Goal: Contribute content: Add original content to the website for others to see

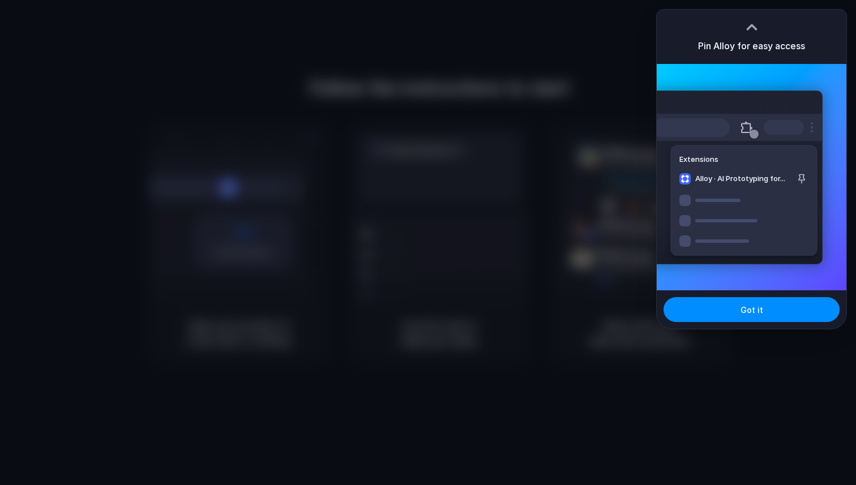
click at [444, 142] on div at bounding box center [428, 242] width 856 height 485
click at [428, 243] on div at bounding box center [428, 243] width 0 height 0
click at [487, 157] on div at bounding box center [428, 242] width 856 height 485
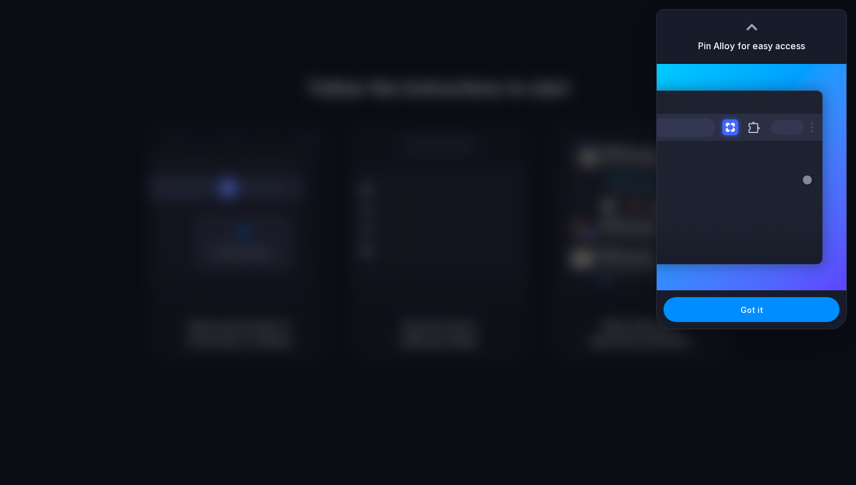
click at [428, 243] on div at bounding box center [428, 243] width 0 height 0
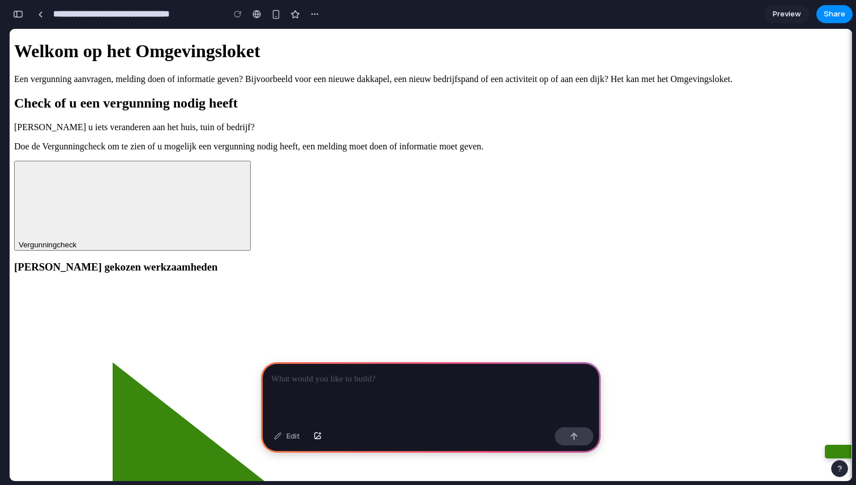
click at [785, 11] on span "Preview" at bounding box center [787, 13] width 28 height 11
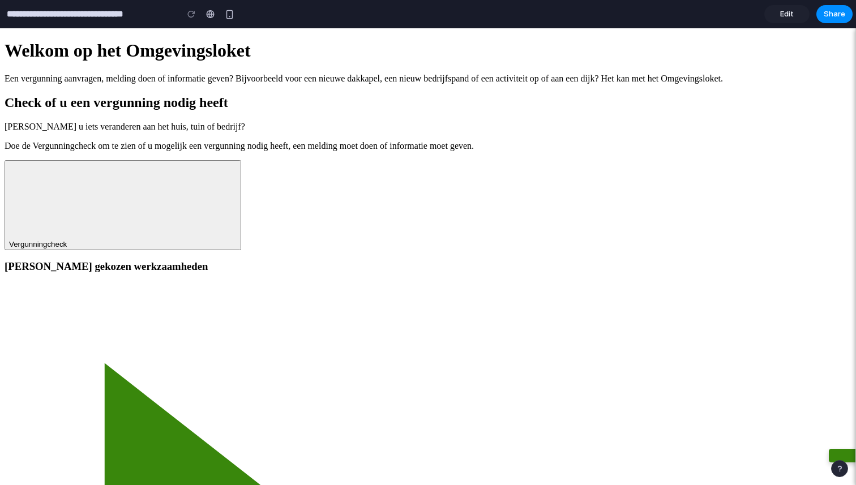
click at [67, 249] on span "Vergunningcheck" at bounding box center [38, 244] width 58 height 8
click at [204, 84] on p "Een vergunning aanvragen, melding doen of informatie geven? Bijvoorbeeld voor e…" at bounding box center [428, 79] width 847 height 10
click at [214, 8] on link at bounding box center [210, 14] width 17 height 17
click at [227, 10] on div "button" at bounding box center [230, 15] width 10 height 10
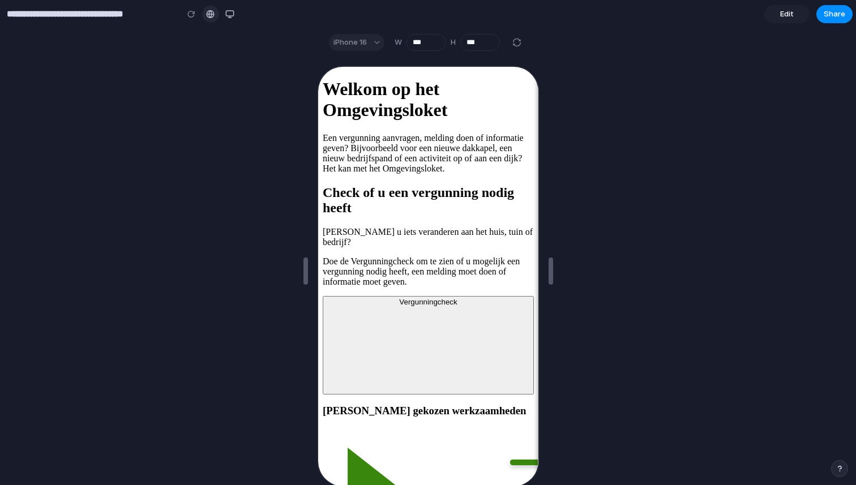
click at [216, 18] on link at bounding box center [210, 14] width 17 height 17
click at [795, 12] on link "Edit" at bounding box center [787, 14] width 45 height 18
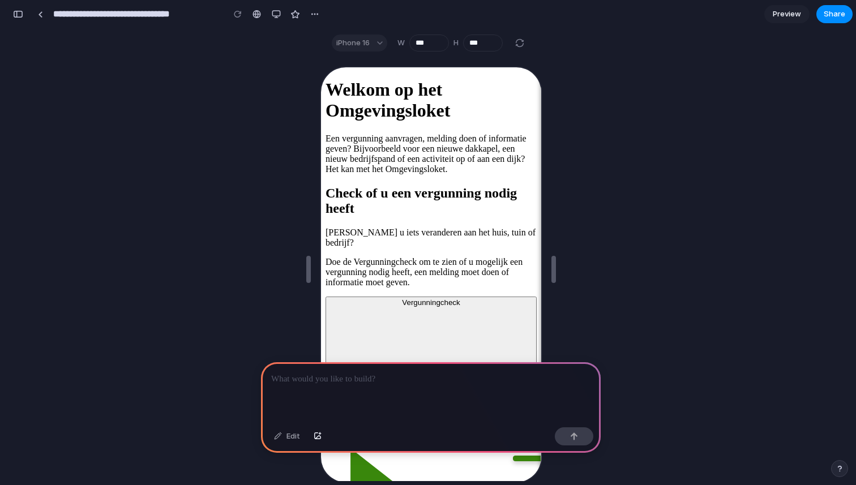
click at [336, 391] on div at bounding box center [431, 393] width 340 height 61
click at [321, 437] on div "button" at bounding box center [318, 436] width 8 height 7
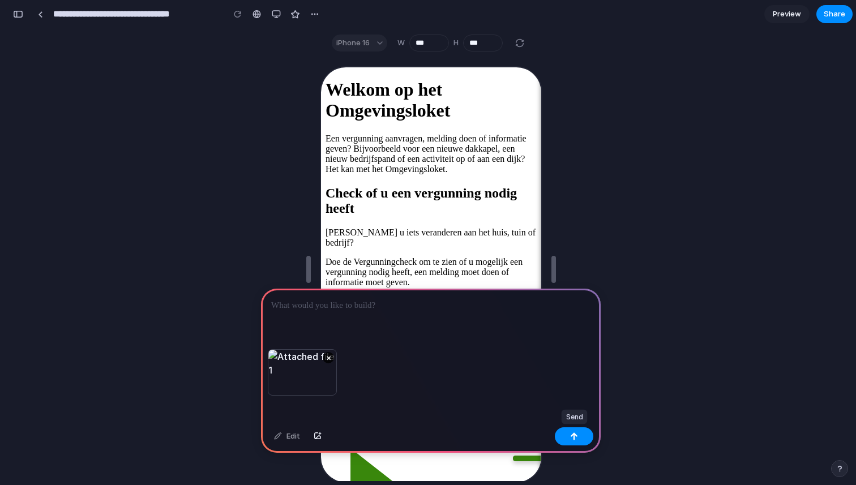
click at [578, 436] on button "button" at bounding box center [574, 437] width 39 height 18
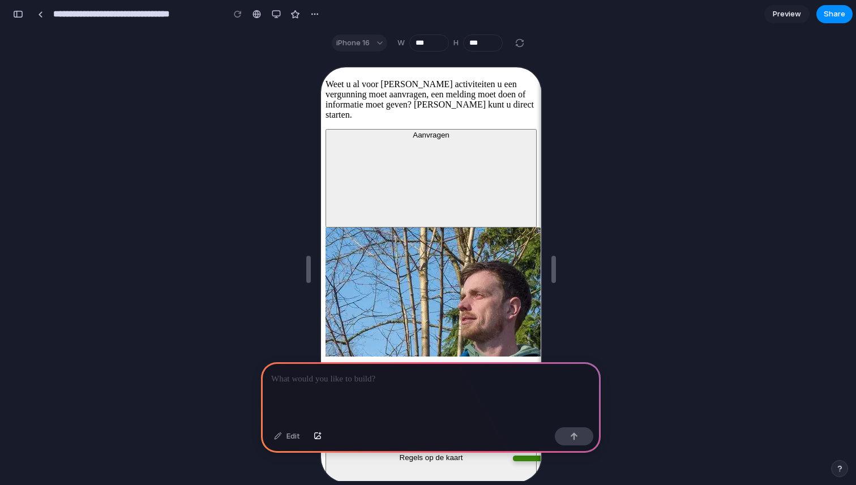
scroll to position [1982, 0]
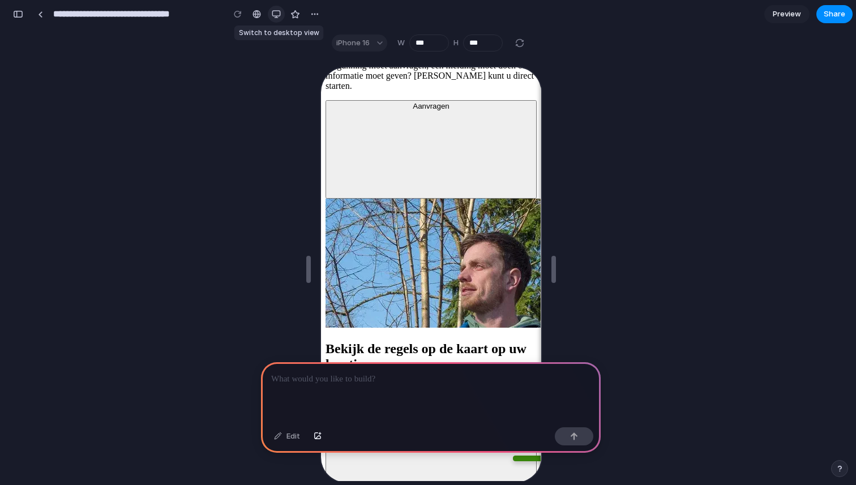
click at [279, 15] on div "button" at bounding box center [276, 14] width 9 height 9
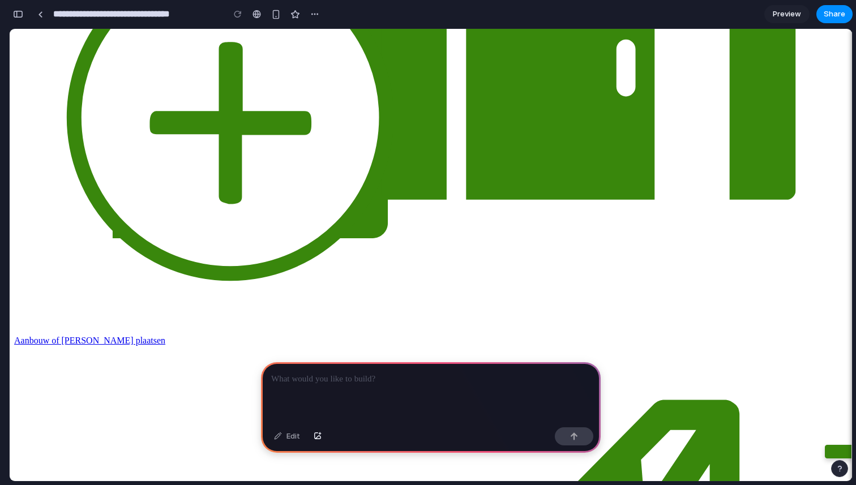
scroll to position [850, 0]
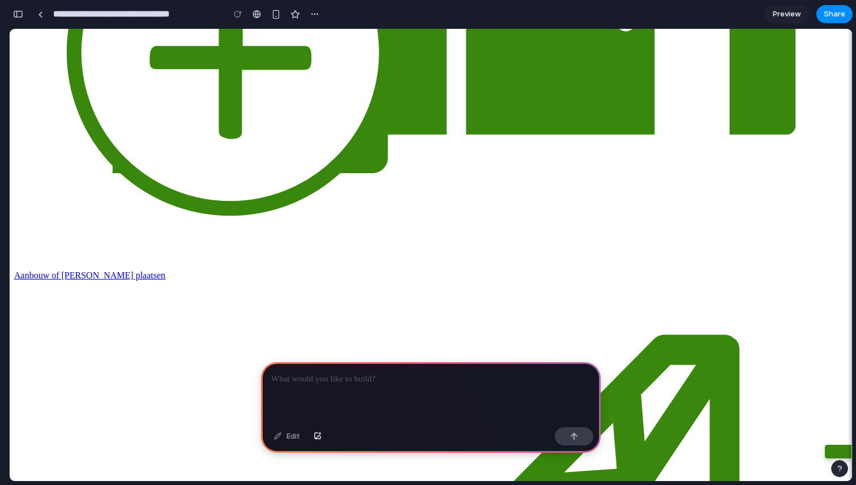
click at [353, 381] on p at bounding box center [430, 380] width 319 height 14
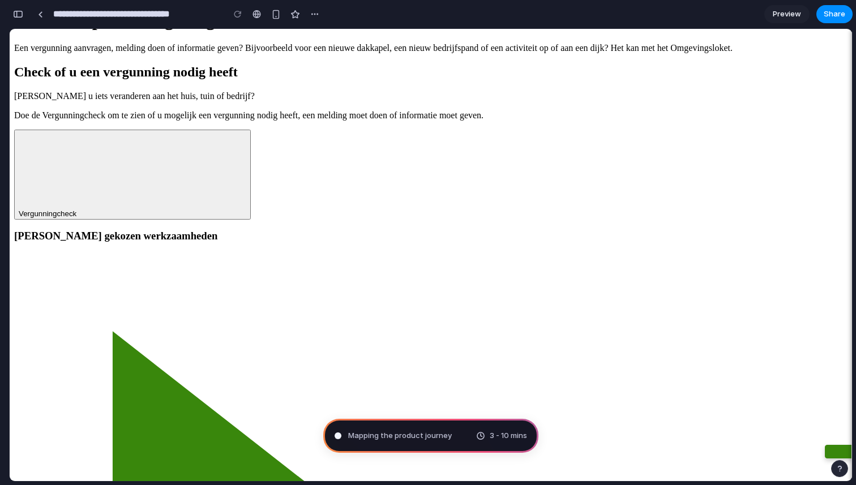
scroll to position [0, 0]
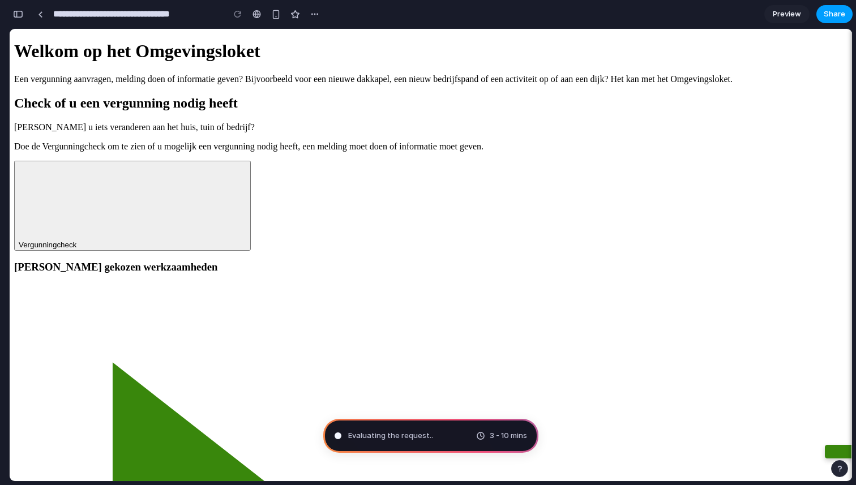
click at [832, 11] on span "Share" at bounding box center [835, 13] width 22 height 11
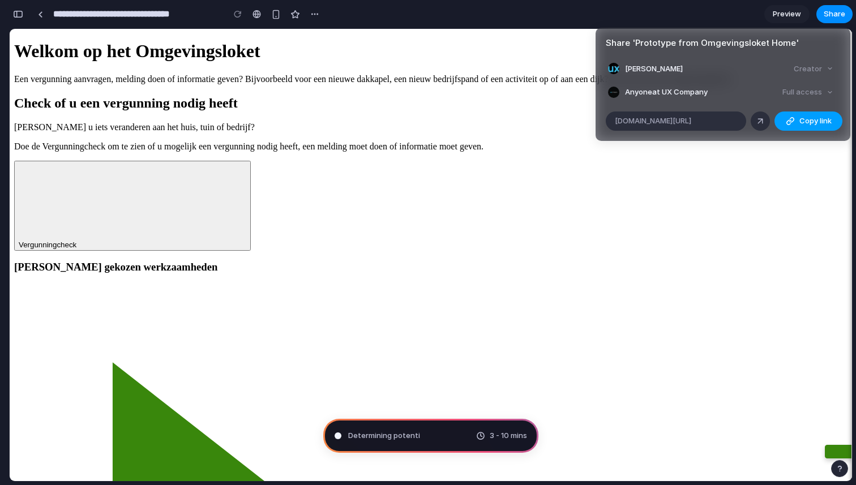
click at [805, 123] on span "Copy link" at bounding box center [816, 121] width 32 height 11
click at [478, 100] on div "Share ' Prototype from Omgevingsloket Home ' Sander Haaksma Creator Anyone at U…" at bounding box center [428, 242] width 856 height 485
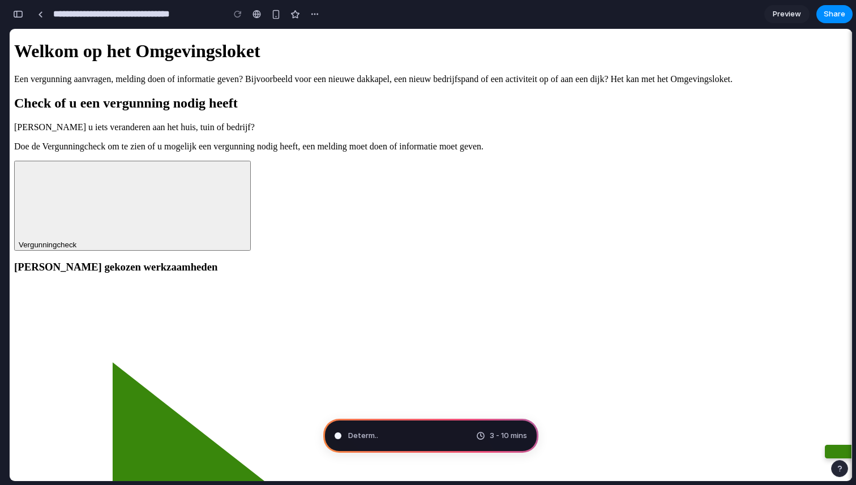
type input "**********"
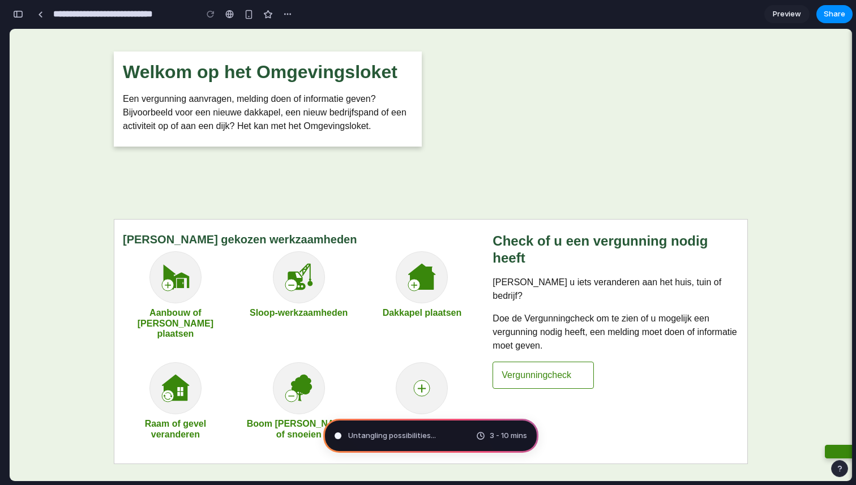
scroll to position [295, 0]
click at [37, 12] on link at bounding box center [40, 14] width 17 height 17
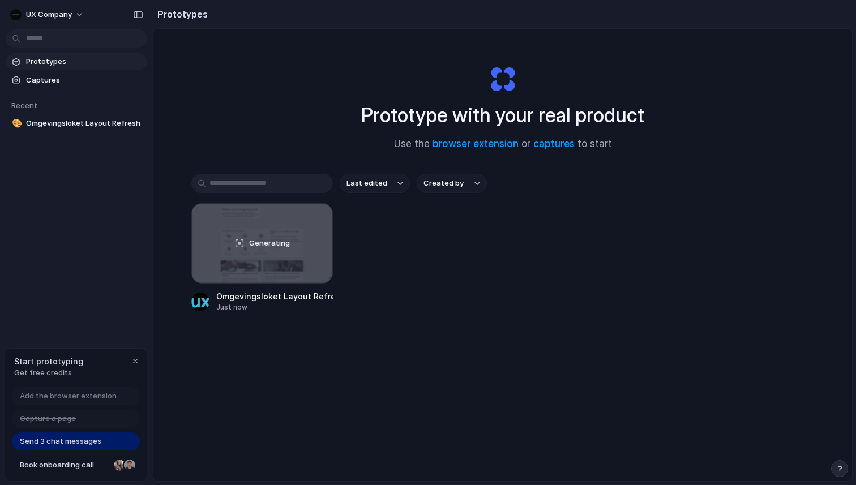
click at [72, 442] on span "Send 3 chat messages" at bounding box center [61, 441] width 82 height 11
click at [258, 254] on div "Generating" at bounding box center [262, 243] width 140 height 79
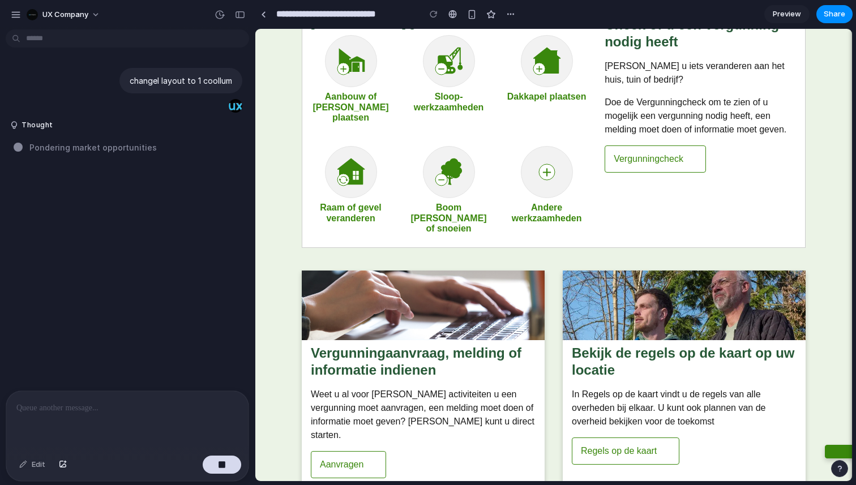
scroll to position [216, 0]
click at [92, 17] on button "UX Company" at bounding box center [64, 15] width 84 height 18
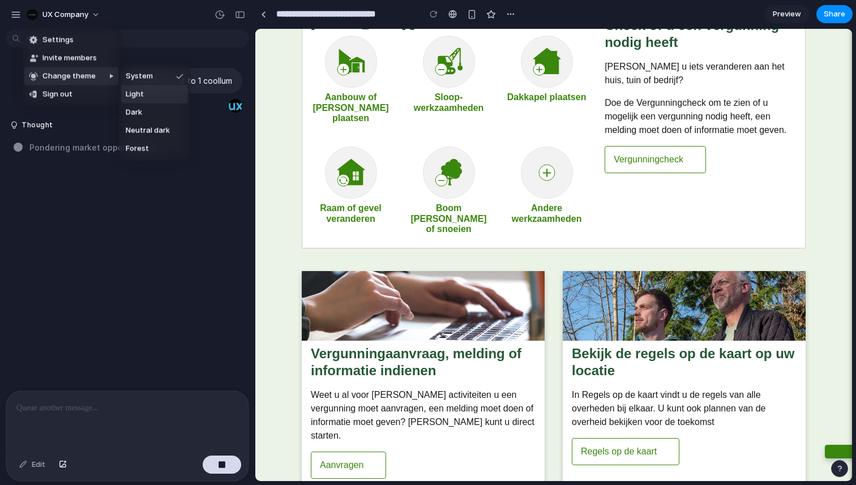
click at [139, 92] on span "Light" at bounding box center [135, 94] width 18 height 11
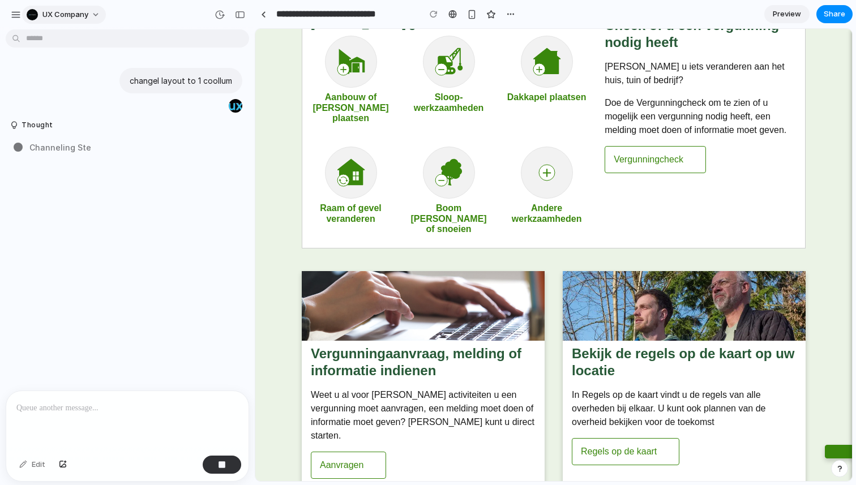
click at [88, 16] on button "UX Company" at bounding box center [64, 15] width 84 height 18
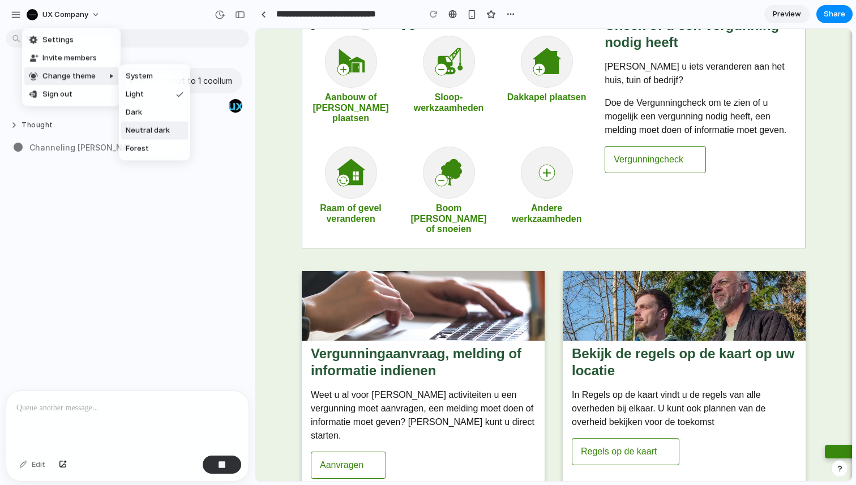
click at [147, 126] on span "Neutral dark" at bounding box center [148, 130] width 44 height 11
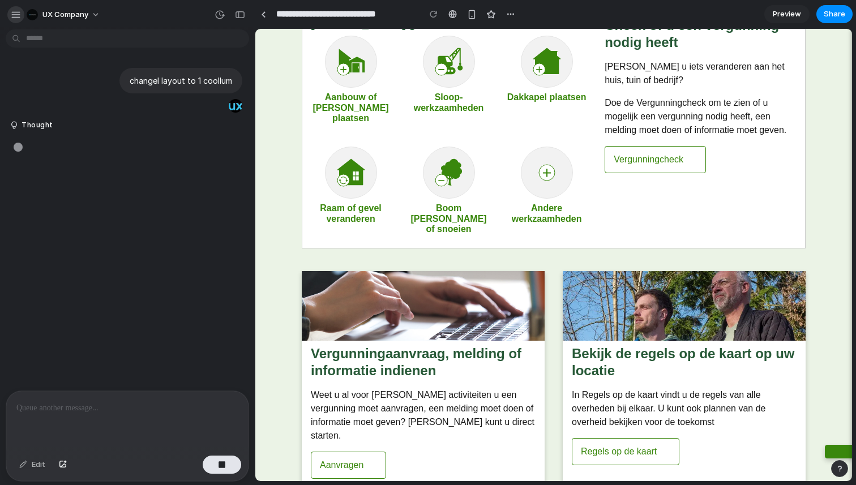
click at [16, 17] on div "button" at bounding box center [16, 15] width 10 height 10
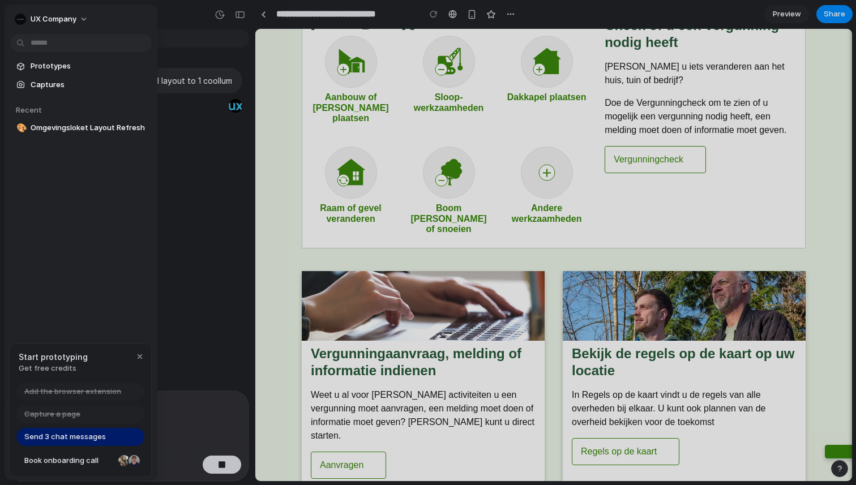
click at [49, 67] on span "Prototypes" at bounding box center [89, 66] width 117 height 11
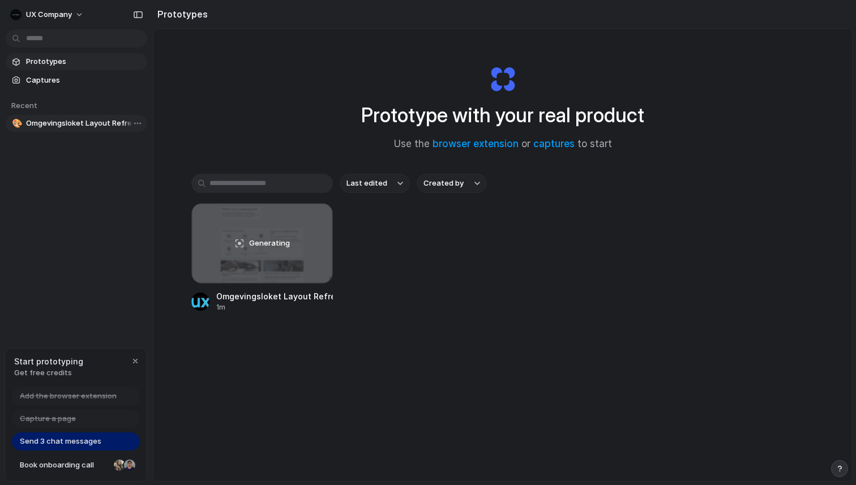
click at [50, 126] on span "Omgevingsloket Layout Refresh" at bounding box center [84, 123] width 117 height 11
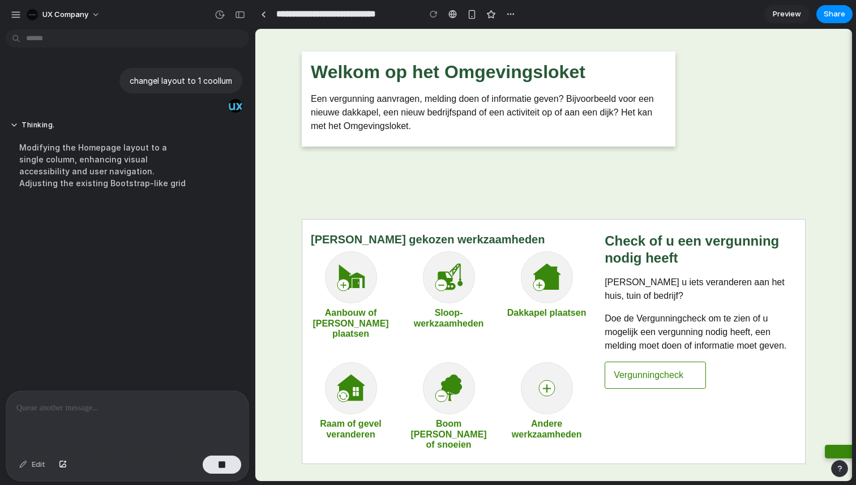
click at [33, 471] on div "Edit" at bounding box center [32, 465] width 37 height 18
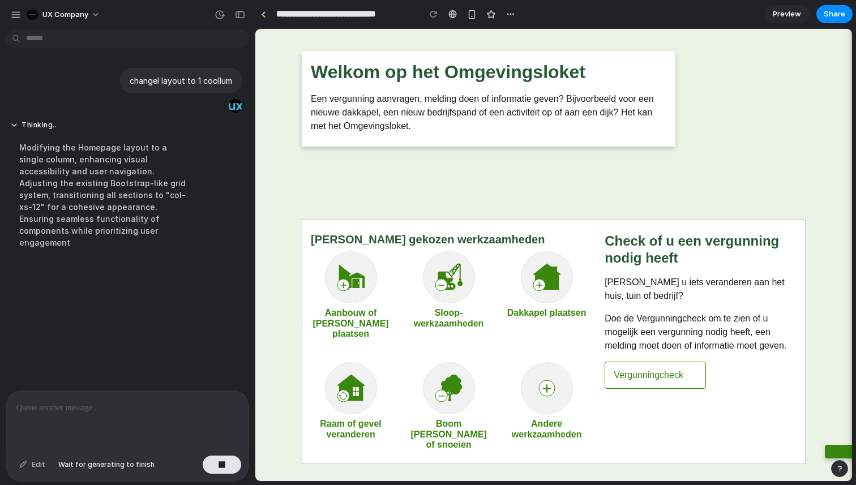
click at [37, 466] on div "Edit" at bounding box center [32, 465] width 37 height 18
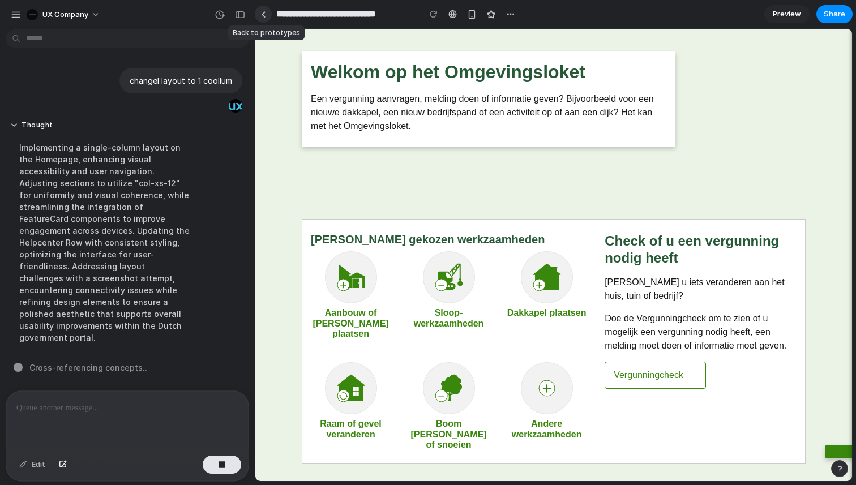
click at [260, 15] on link at bounding box center [263, 14] width 17 height 17
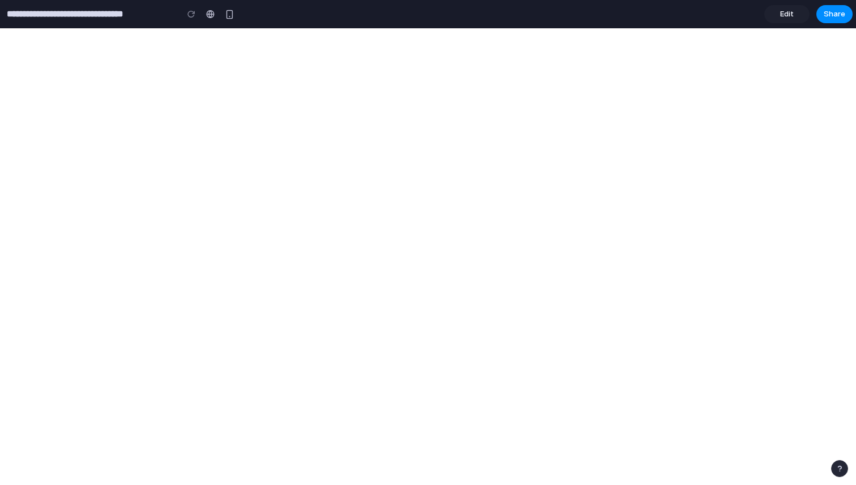
type input "**********"
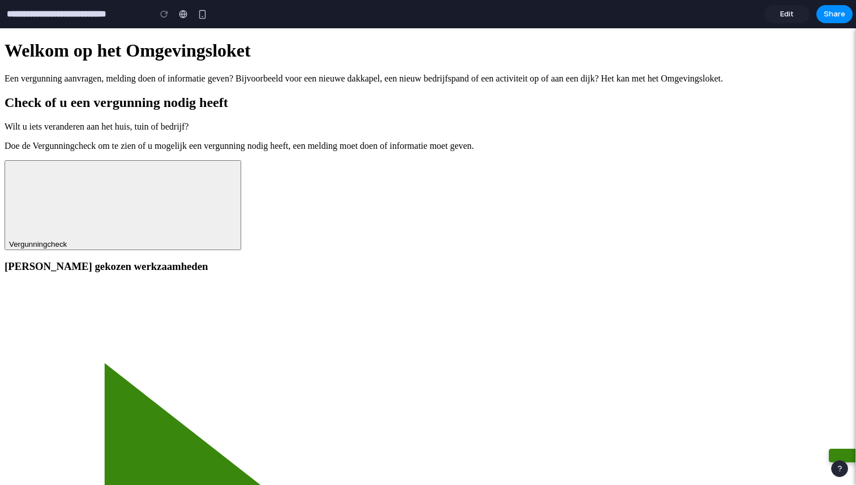
click at [196, 61] on h1 "Welkom op het Omgevingsloket" at bounding box center [428, 50] width 847 height 21
click at [89, 13] on input "**********" at bounding box center [76, 14] width 142 height 20
click at [29, 14] on input "**********" at bounding box center [76, 14] width 142 height 20
drag, startPoint x: 29, startPoint y: 14, endPoint x: 17, endPoint y: 2, distance: 17.2
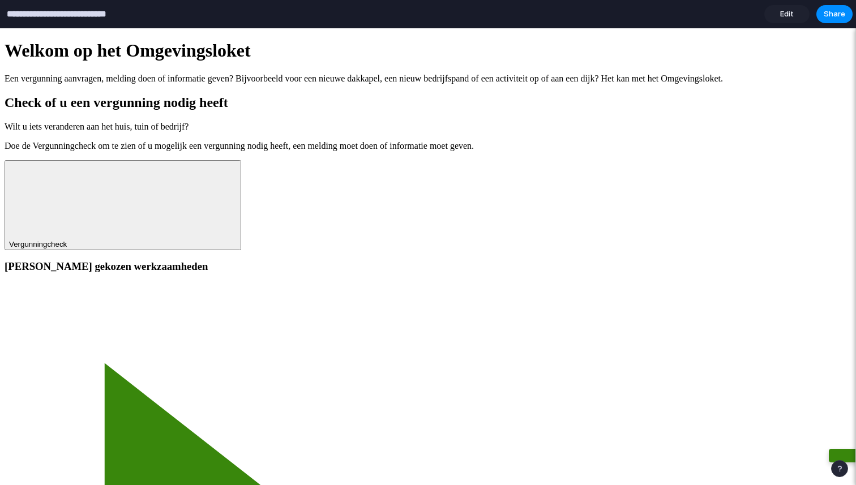
click at [28, 14] on input "**********" at bounding box center [76, 14] width 142 height 20
